Goal: Navigation & Orientation: Understand site structure

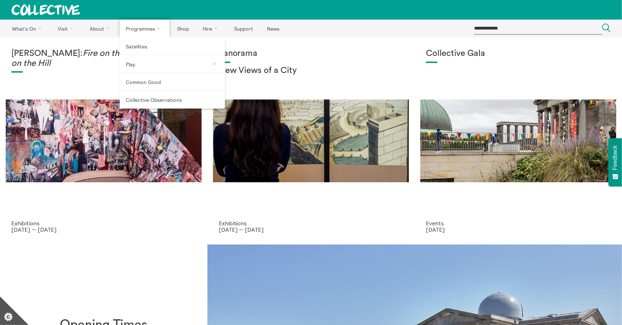
click at [131, 31] on link "Programmes" at bounding box center [145, 29] width 50 height 18
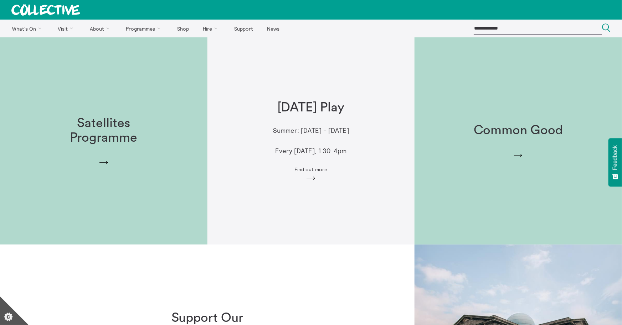
click at [528, 154] on div "Common Good Arrow" at bounding box center [517, 141] width 207 height 58
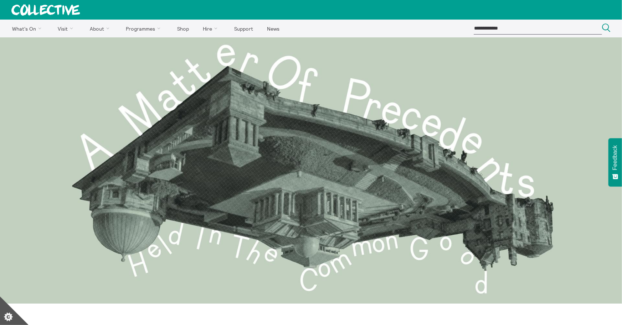
click at [45, 16] on link at bounding box center [46, 10] width 92 height 20
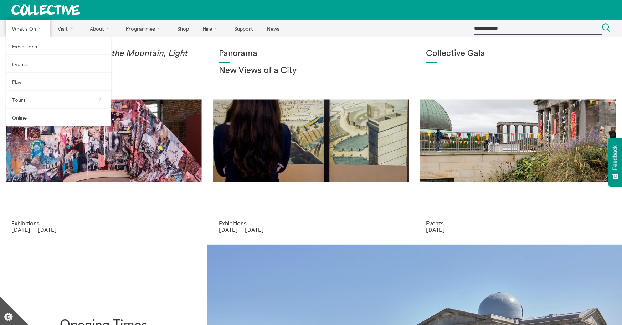
click at [27, 31] on link "What's On" at bounding box center [28, 29] width 45 height 18
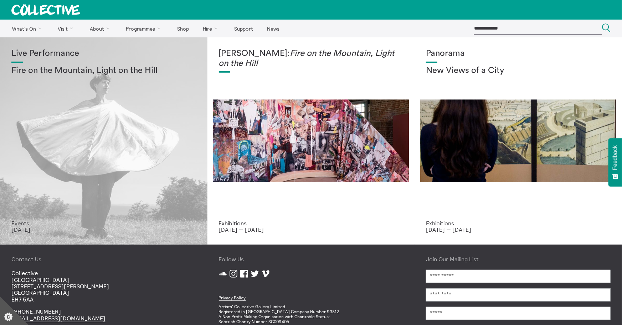
click at [139, 135] on div "Live Performance Fire on the Mountain, Light on the Hill" at bounding box center [103, 134] width 185 height 171
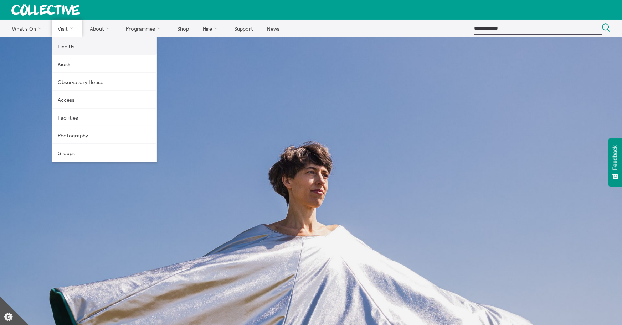
click at [65, 47] on link "Find Us" at bounding box center [104, 46] width 105 height 18
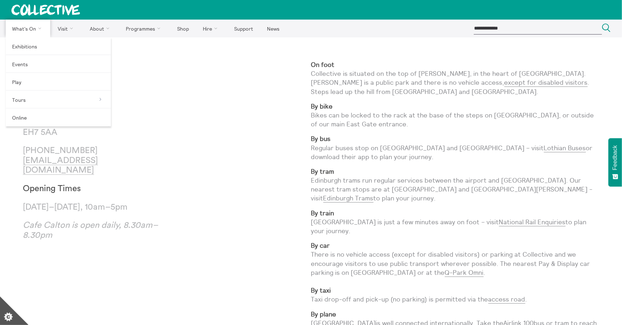
click at [24, 32] on link "What's On" at bounding box center [28, 29] width 45 height 18
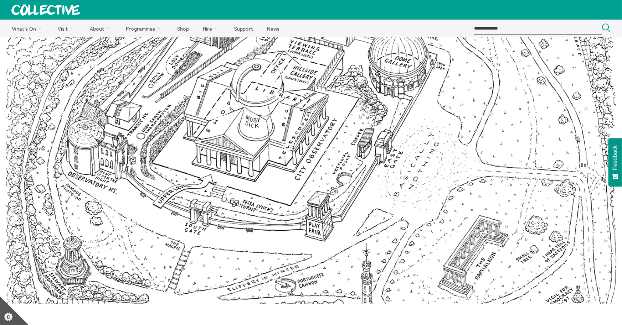
click at [280, 119] on div at bounding box center [311, 170] width 622 height 267
click at [261, 142] on div at bounding box center [311, 170] width 622 height 267
click at [179, 28] on link "Shop" at bounding box center [183, 29] width 24 height 18
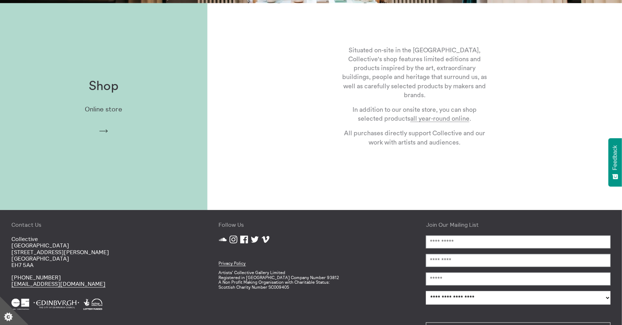
scroll to position [228, 0]
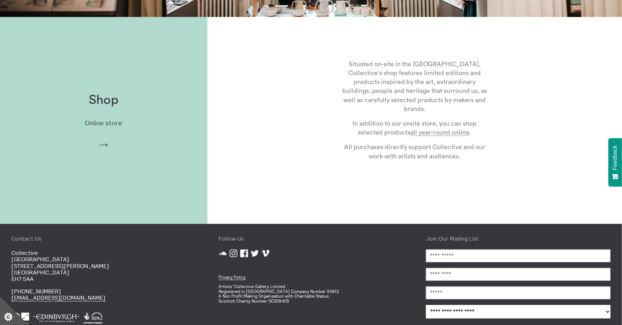
click at [154, 133] on div "Shop Online store Arrow" at bounding box center [103, 121] width 207 height 78
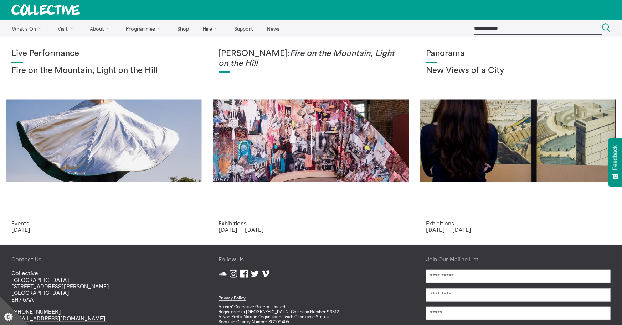
click at [31, 6] on icon at bounding box center [45, 9] width 69 height 11
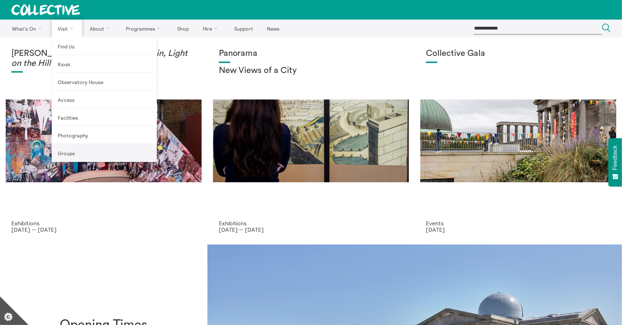
click at [68, 150] on link "Groups" at bounding box center [104, 153] width 105 height 18
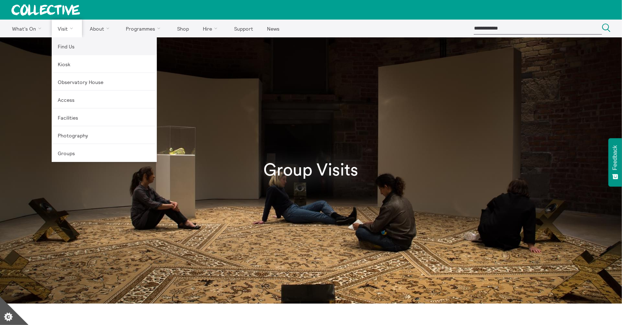
click at [66, 46] on link "Find Us" at bounding box center [104, 46] width 105 height 18
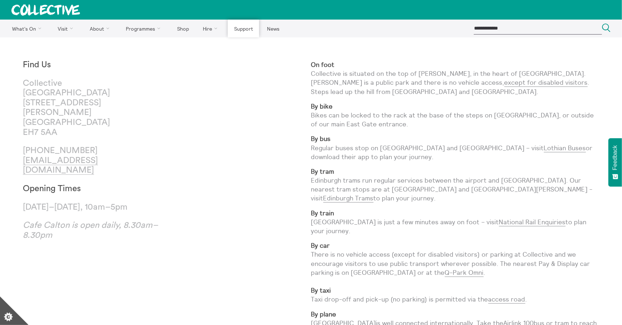
click at [238, 29] on link "Support" at bounding box center [243, 29] width 31 height 18
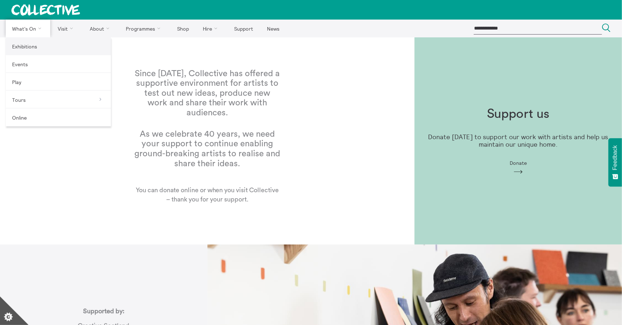
click at [31, 47] on link "Exhibitions" at bounding box center [58, 46] width 105 height 18
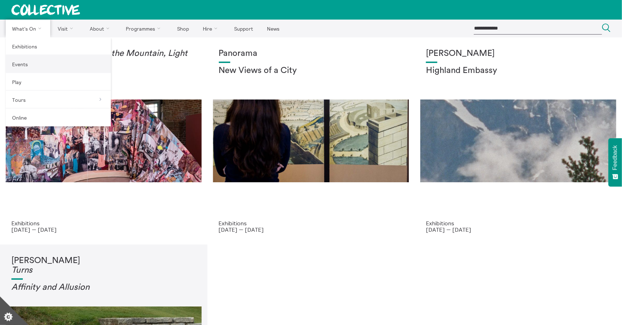
click at [32, 61] on link "Events" at bounding box center [58, 64] width 105 height 18
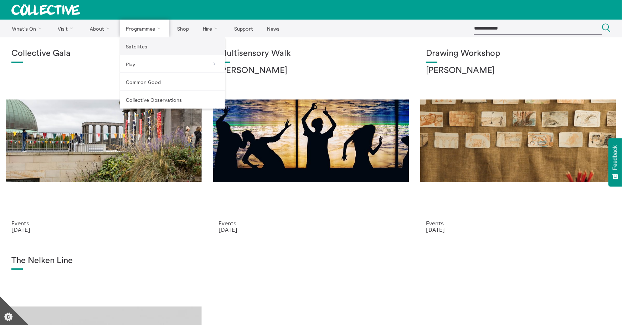
click at [156, 47] on link "Satellites" at bounding box center [172, 46] width 105 height 18
